Goal: Task Accomplishment & Management: Complete application form

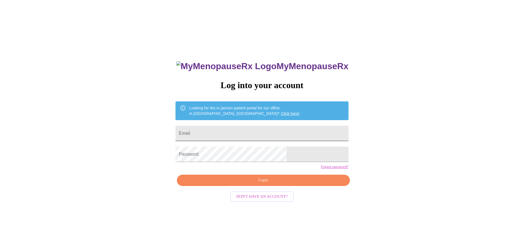
click at [249, 128] on input "Email" at bounding box center [262, 132] width 173 height 15
click at [264, 183] on span "Login" at bounding box center [263, 180] width 160 height 7
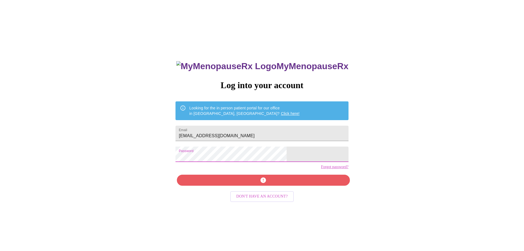
click at [184, 153] on div "MyMenopauseRx Log into your account Looking for the in person patient portal fo…" at bounding box center [262, 152] width 520 height 301
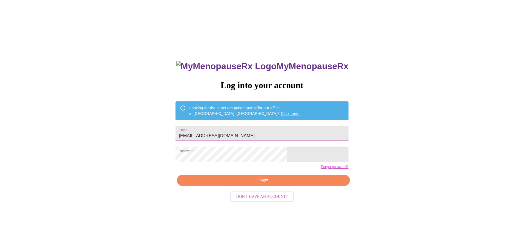
click at [220, 133] on input "[EMAIL_ADDRESS][DOMAIN_NAME]" at bounding box center [262, 132] width 173 height 15
type input "[EMAIL_ADDRESS][DOMAIN_NAME]"
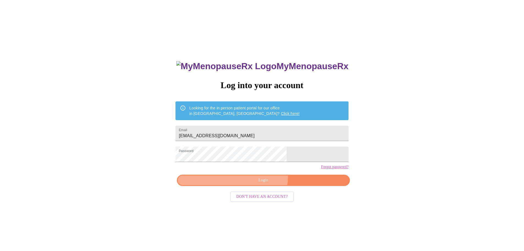
click at [261, 186] on button "Login" at bounding box center [263, 179] width 173 height 11
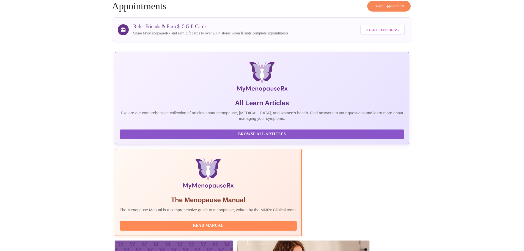
scroll to position [51, 0]
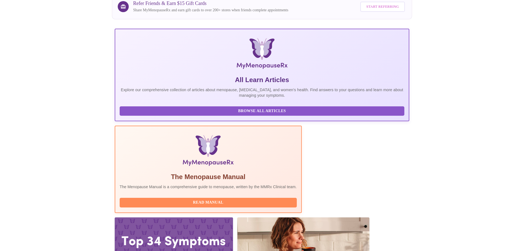
drag, startPoint x: 259, startPoint y: 206, endPoint x: 258, endPoint y: 209, distance: 3.8
